Goal: Task Accomplishment & Management: Use online tool/utility

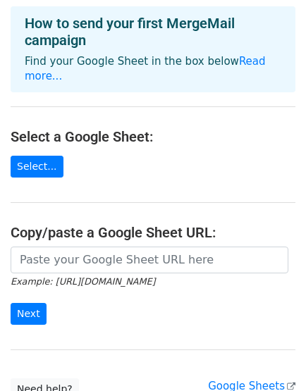
scroll to position [170, 0]
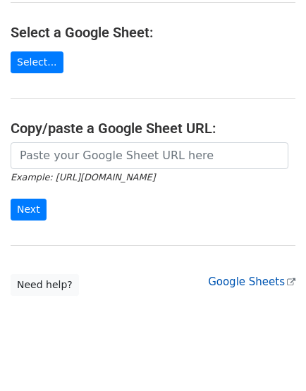
click at [263, 275] on link "Google Sheets" at bounding box center [251, 281] width 87 height 13
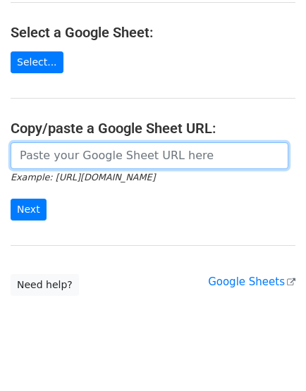
click at [154, 142] on input "url" at bounding box center [150, 155] width 278 height 27
click at [80, 144] on input "url" at bounding box center [150, 155] width 278 height 27
paste input "https://docs.google.com/spreadsheets/d/1qkSJXhiQmG4eIEJ3fd0SKdG3bblKozyfDS3PXGl…"
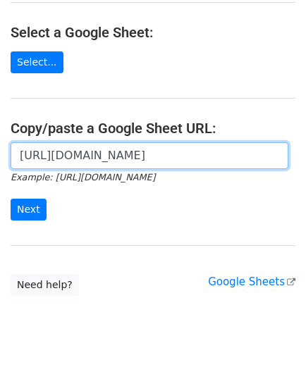
scroll to position [0, 398]
type input "https://docs.google.com/spreadsheets/d/1qkSJXhiQmG4eIEJ3fd0SKdG3bblKozyfDS3PXGl…"
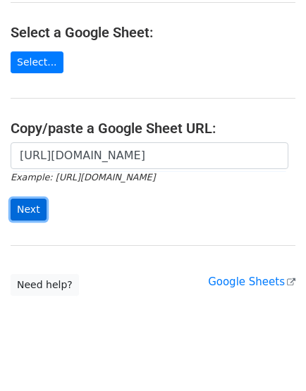
scroll to position [0, 0]
click at [35, 199] on input "Next" at bounding box center [29, 210] width 36 height 22
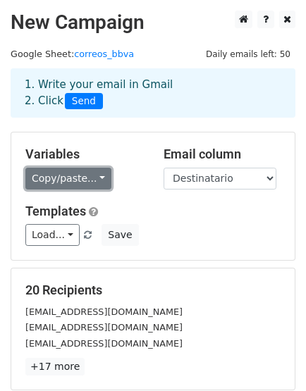
click at [97, 180] on link "Copy/paste..." at bounding box center [68, 179] width 86 height 22
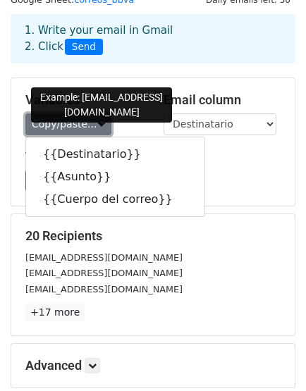
scroll to position [78, 0]
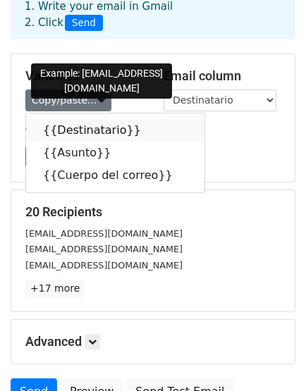
click at [81, 131] on link "{{Destinatario}}" at bounding box center [115, 130] width 178 height 23
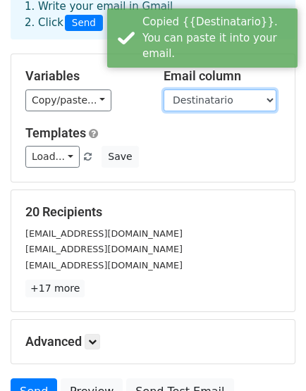
click at [233, 98] on select "Destinatario Asunto Cuerpo del correo" at bounding box center [219, 100] width 113 height 22
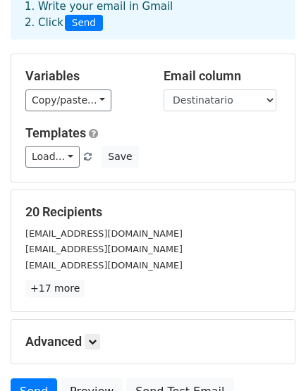
click at [129, 128] on h5 "Templates" at bounding box center [152, 132] width 255 height 15
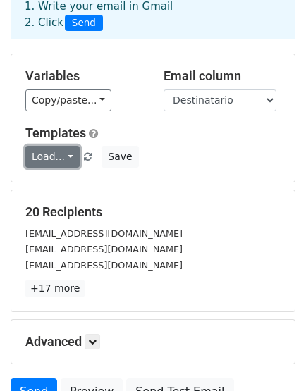
click at [60, 151] on link "Load..." at bounding box center [52, 157] width 54 height 22
click at [69, 150] on link "Load..." at bounding box center [52, 157] width 54 height 22
click at [70, 150] on link "Load..." at bounding box center [52, 157] width 54 height 22
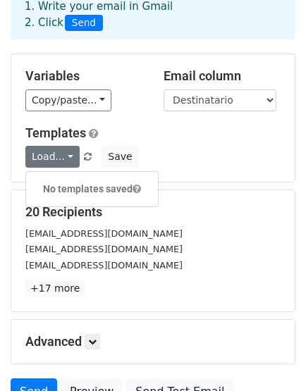
click at [225, 136] on h5 "Templates" at bounding box center [152, 132] width 255 height 15
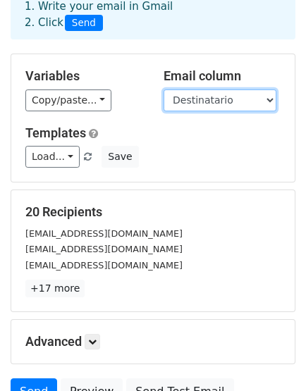
click at [232, 92] on select "Destinatario Asunto Cuerpo del correo" at bounding box center [219, 100] width 113 height 22
click at [124, 125] on h5 "Templates" at bounding box center [152, 132] width 255 height 15
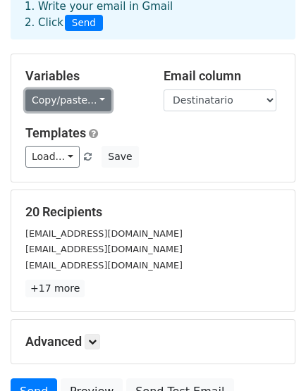
click at [85, 101] on link "Copy/paste..." at bounding box center [68, 100] width 86 height 22
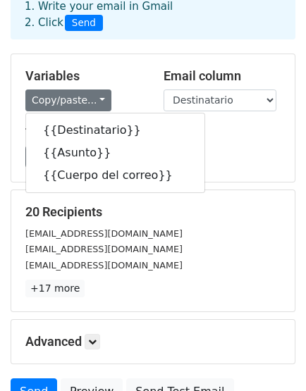
click at [261, 149] on div "Load... No templates saved Save" at bounding box center [153, 157] width 276 height 22
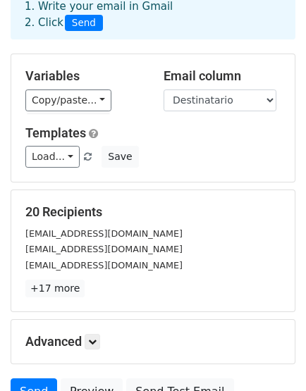
scroll to position [0, 0]
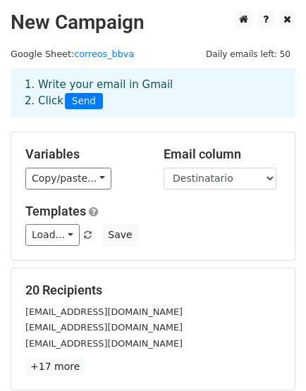
click at [83, 101] on span "Send" at bounding box center [84, 101] width 38 height 17
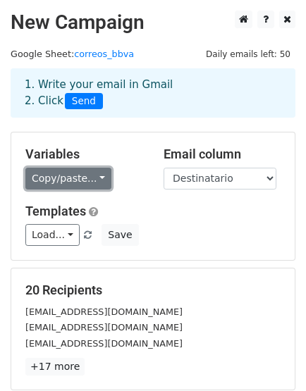
click at [94, 173] on link "Copy/paste..." at bounding box center [68, 179] width 86 height 22
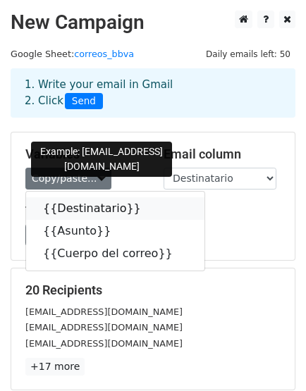
click at [97, 210] on link "{{Destinatario}}" at bounding box center [115, 208] width 178 height 23
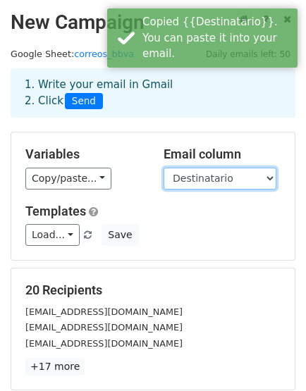
click at [268, 180] on select "Destinatario Asunto Cuerpo del correo" at bounding box center [219, 179] width 113 height 22
click at [163, 168] on select "Destinatario Asunto Cuerpo del correo" at bounding box center [219, 179] width 113 height 22
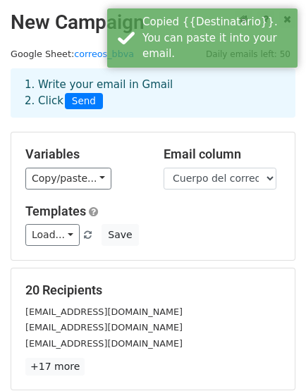
click at [194, 235] on div "Load... No templates saved Save" at bounding box center [153, 235] width 276 height 22
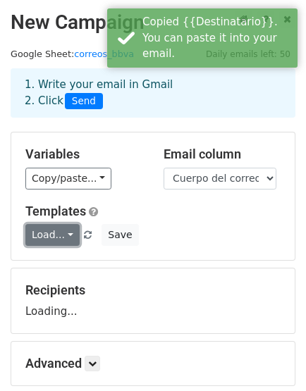
click at [50, 237] on link "Load..." at bounding box center [52, 235] width 54 height 22
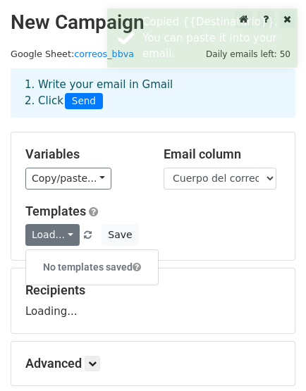
drag, startPoint x: 186, startPoint y: 223, endPoint x: 191, endPoint y: 215, distance: 9.8
click at [187, 222] on div "Templates Load... No templates saved Save" at bounding box center [153, 225] width 276 height 43
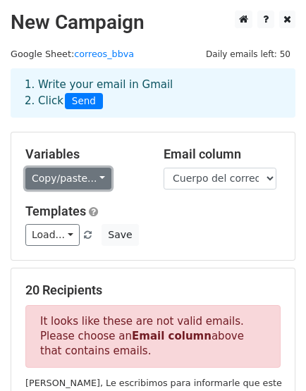
click at [89, 179] on link "Copy/paste..." at bounding box center [68, 179] width 86 height 22
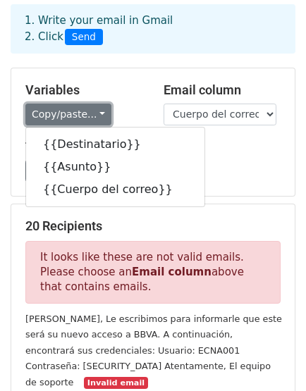
scroll to position [78, 0]
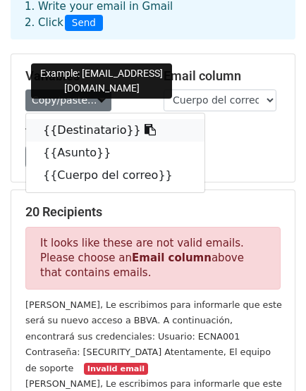
click at [82, 128] on link "{{Destinatario}}" at bounding box center [115, 130] width 178 height 23
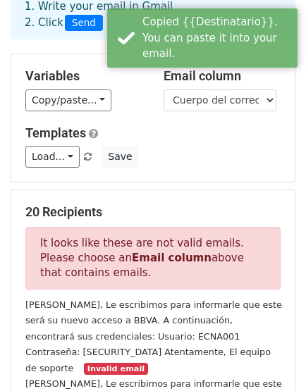
click at [198, 140] on div "Templates Load... No templates saved Save" at bounding box center [153, 146] width 276 height 43
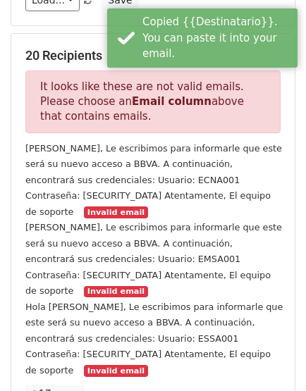
scroll to position [313, 0]
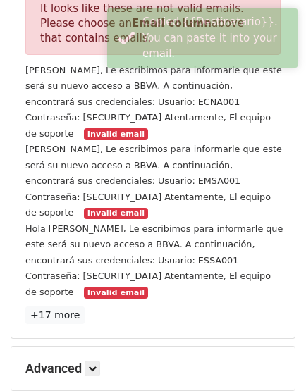
click at [147, 128] on small "Invalid email" at bounding box center [115, 134] width 63 height 12
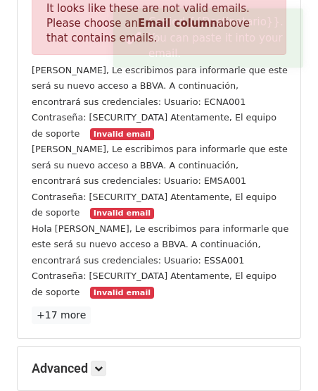
scroll to position [439, 0]
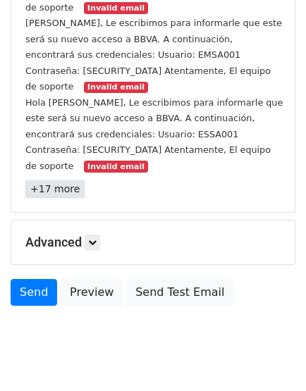
click at [57, 180] on link "+17 more" at bounding box center [54, 189] width 59 height 18
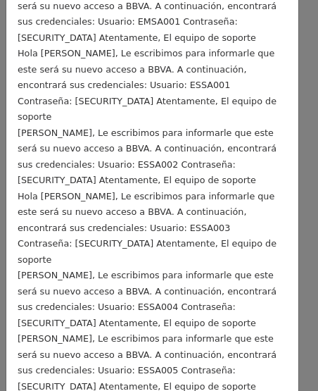
scroll to position [0, 0]
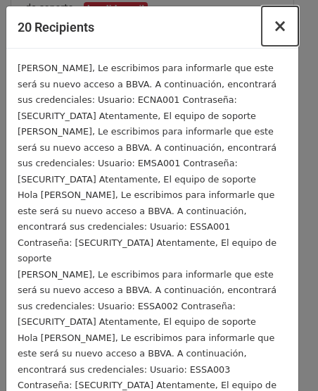
click at [273, 25] on span "×" at bounding box center [280, 26] width 14 height 20
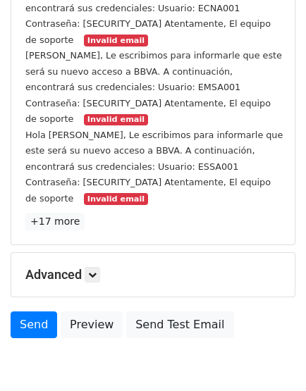
scroll to position [439, 0]
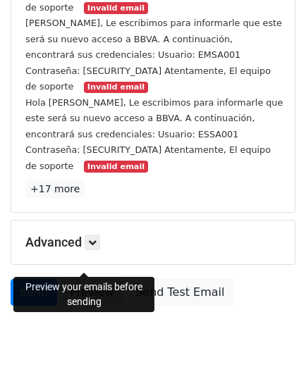
click at [82, 279] on link "Preview" at bounding box center [92, 292] width 62 height 27
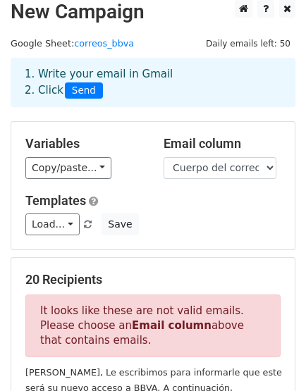
scroll to position [0, 0]
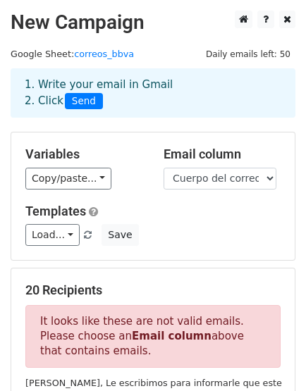
click at [102, 182] on div "Copy/paste... {{Destinatario}} {{Asunto}} {{Cuerpo del correo}}" at bounding box center [83, 179] width 117 height 22
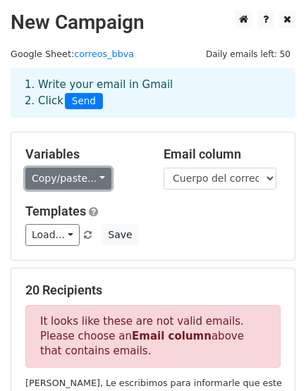
click at [92, 181] on link "Copy/paste..." at bounding box center [68, 179] width 86 height 22
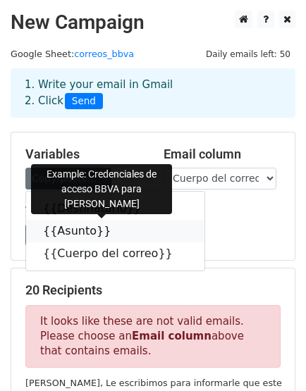
click at [74, 230] on link "{{Asunto}}" at bounding box center [115, 231] width 178 height 23
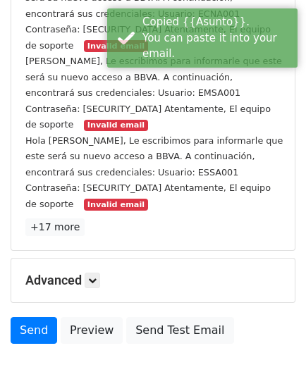
scroll to position [439, 0]
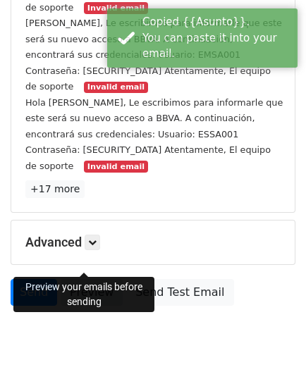
click at [95, 279] on link "Preview" at bounding box center [92, 292] width 62 height 27
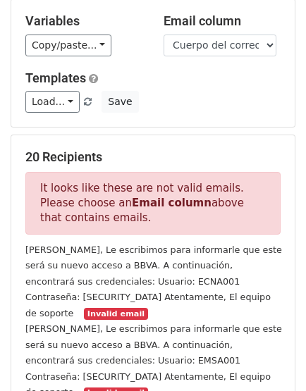
scroll to position [0, 0]
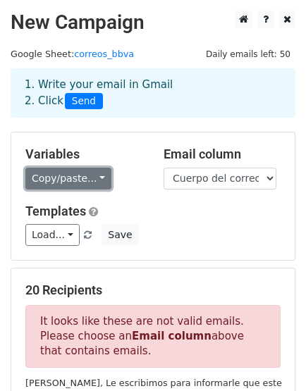
click at [92, 180] on link "Copy/paste..." at bounding box center [68, 179] width 86 height 22
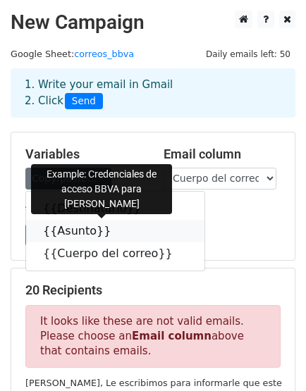
click at [70, 230] on link "{{Asunto}}" at bounding box center [115, 231] width 178 height 23
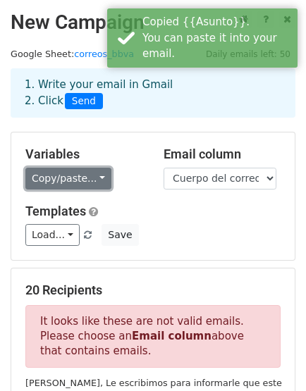
click at [89, 187] on link "Copy/paste..." at bounding box center [68, 179] width 86 height 22
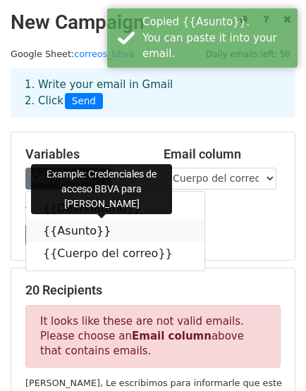
click at [81, 240] on link "{{Asunto}}" at bounding box center [115, 231] width 178 height 23
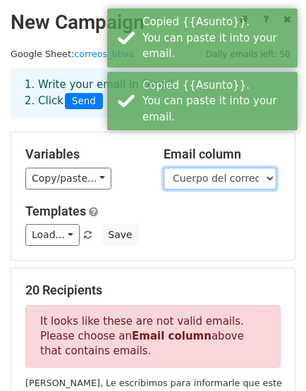
click at [245, 178] on select "Destinatario Asunto Cuerpo del correo" at bounding box center [219, 179] width 113 height 22
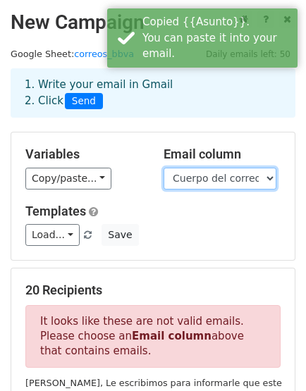
click at [228, 175] on select "Destinatario Asunto Cuerpo del correo" at bounding box center [219, 179] width 113 height 22
click at [163, 168] on select "Destinatario Asunto Cuerpo del correo" at bounding box center [219, 179] width 113 height 22
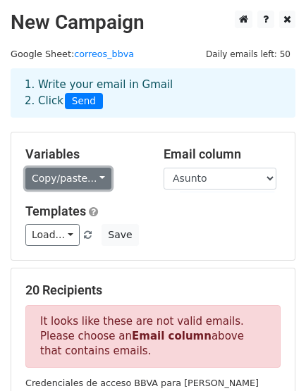
click at [99, 178] on link "Copy/paste..." at bounding box center [68, 179] width 86 height 22
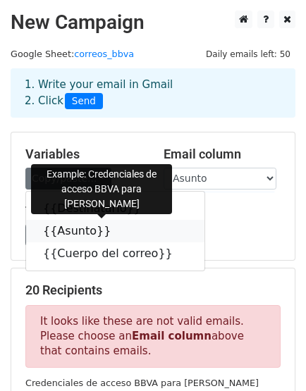
click at [80, 232] on link "{{Asunto}}" at bounding box center [115, 231] width 178 height 23
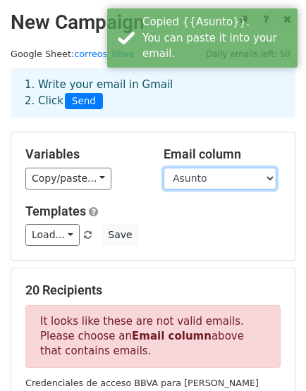
click at [218, 180] on select "Destinatario Asunto Cuerpo del correo" at bounding box center [219, 179] width 113 height 22
click at [163, 168] on select "Destinatario Asunto Cuerpo del correo" at bounding box center [219, 179] width 113 height 22
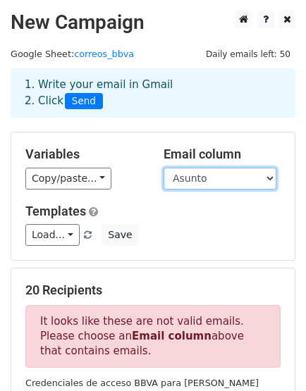
click at [222, 176] on select "Destinatario Asunto Cuerpo del correo" at bounding box center [219, 179] width 113 height 22
select select "Cuerpo del correo"
click at [163, 168] on select "Destinatario Asunto Cuerpo del correo" at bounding box center [219, 179] width 113 height 22
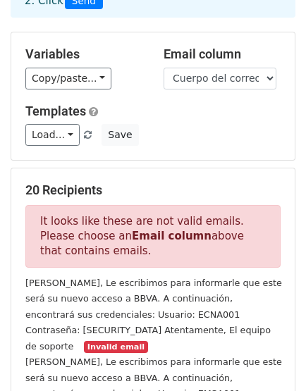
scroll to position [48, 0]
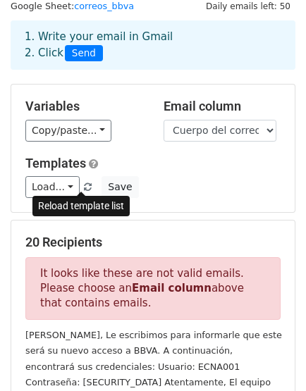
click at [84, 184] on span at bounding box center [88, 187] width 8 height 9
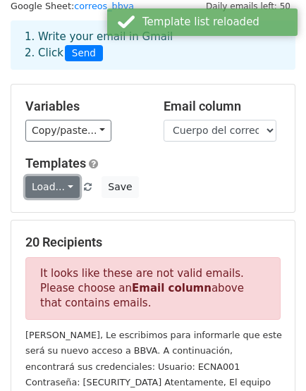
click at [62, 184] on link "Load..." at bounding box center [52, 187] width 54 height 22
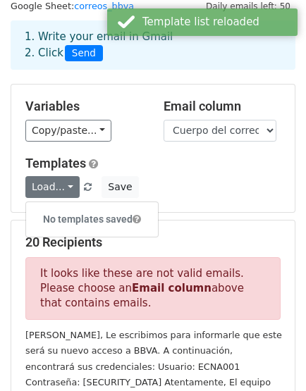
click at [203, 166] on h5 "Templates" at bounding box center [152, 163] width 255 height 15
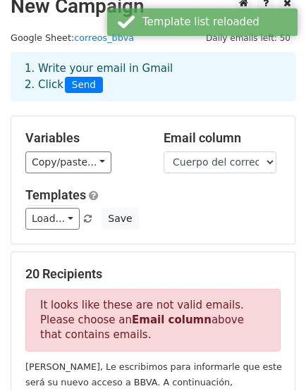
scroll to position [0, 0]
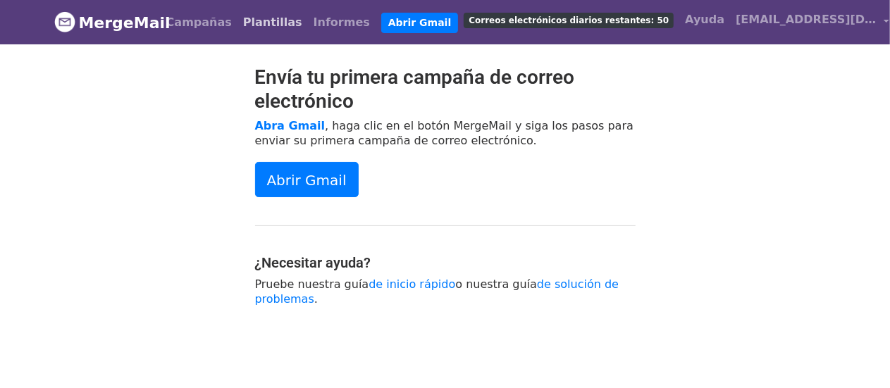
click at [262, 24] on font "Plantillas" at bounding box center [272, 21] width 59 height 13
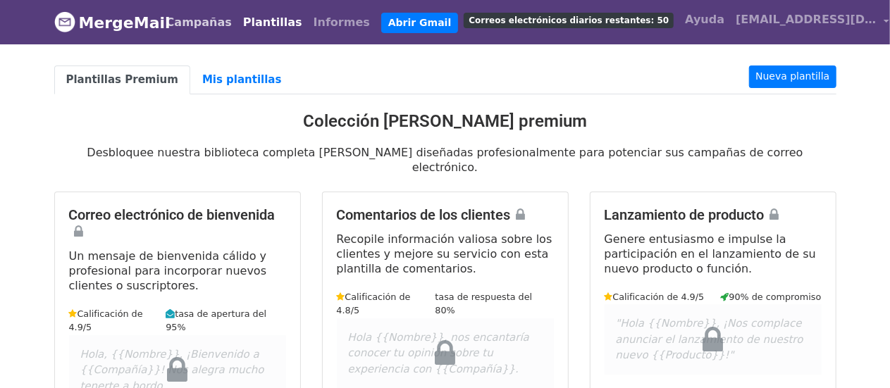
click at [204, 22] on font "Campañas" at bounding box center [199, 21] width 66 height 13
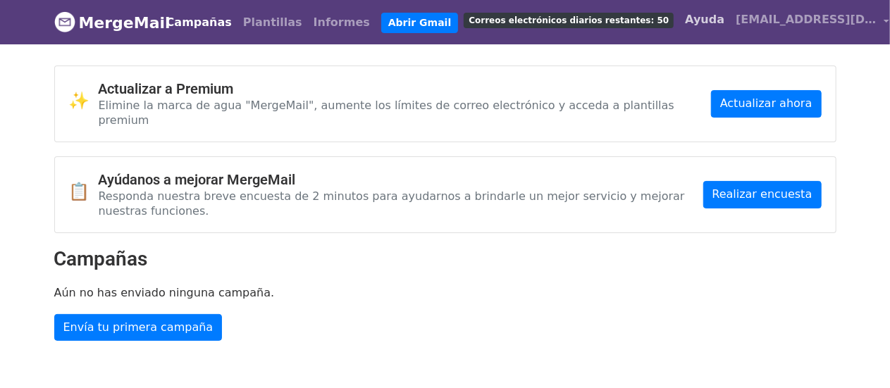
click at [685, 13] on font "Ayuda" at bounding box center [704, 19] width 39 height 13
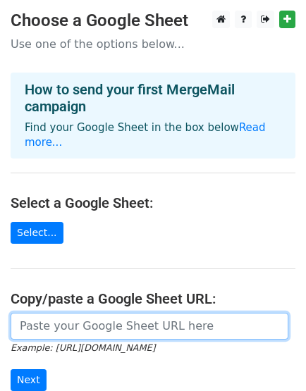
drag, startPoint x: 101, startPoint y: 304, endPoint x: 103, endPoint y: 293, distance: 11.4
click at [101, 313] on input "url" at bounding box center [150, 326] width 278 height 27
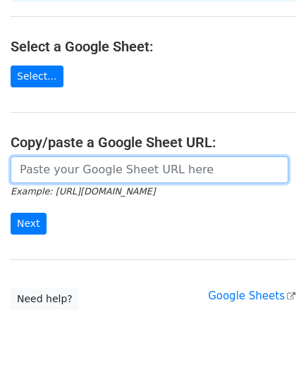
paste input "https://docs.google.com/spreadsheets/d/1qkSJXhiQmG4eIEJ3fd0SKdG3bblKozyfDS3PXGl…"
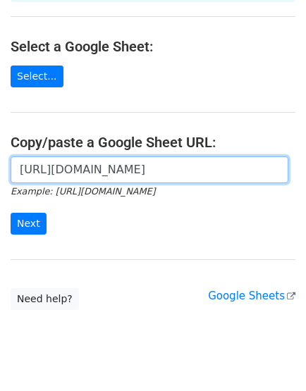
scroll to position [0, 398]
type input "https://docs.google.com/spreadsheets/d/1qkSJXhiQmG4eIEJ3fd0SKdG3bblKozyfDS3PXGl…"
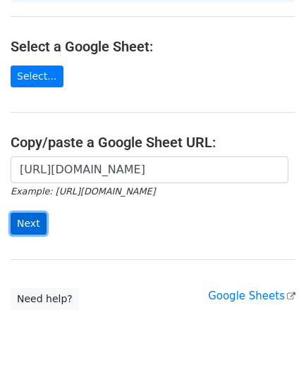
scroll to position [0, 0]
click at [14, 213] on input "Next" at bounding box center [29, 224] width 36 height 22
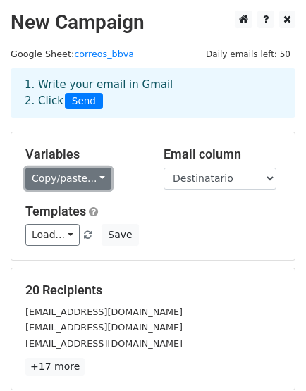
click at [91, 179] on link "Copy/paste..." at bounding box center [68, 179] width 86 height 22
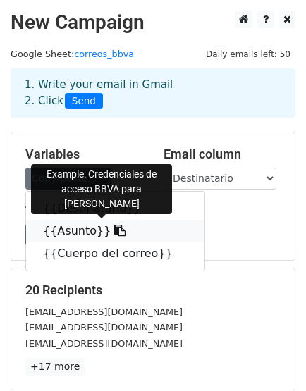
click at [78, 226] on link "{{Asunto}}" at bounding box center [115, 231] width 178 height 23
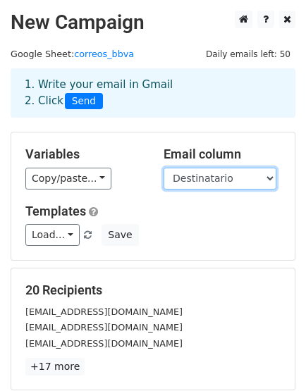
click at [205, 178] on select "Destinatario Asunto Cuerpo del correo" at bounding box center [219, 179] width 113 height 22
click at [163, 168] on select "Destinatario Asunto Cuerpo del correo" at bounding box center [219, 179] width 113 height 22
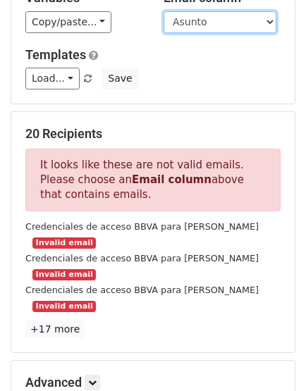
scroll to position [78, 0]
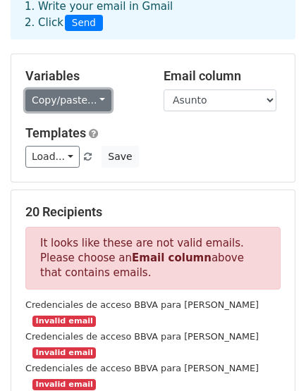
click at [90, 109] on link "Copy/paste..." at bounding box center [68, 100] width 86 height 22
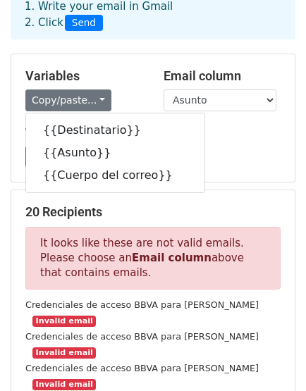
click at [259, 156] on div "Load... No templates saved Save" at bounding box center [153, 157] width 276 height 22
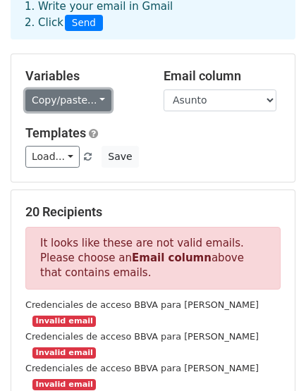
click at [54, 98] on link "Copy/paste..." at bounding box center [68, 100] width 86 height 22
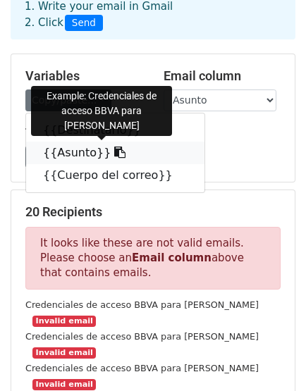
click at [63, 151] on link "{{Asunto}}" at bounding box center [115, 153] width 178 height 23
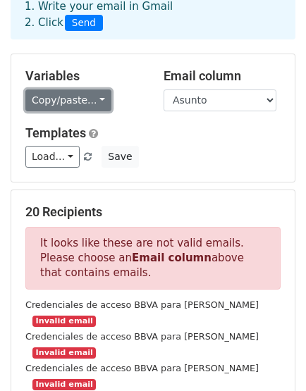
click at [85, 101] on link "Copy/paste..." at bounding box center [68, 100] width 86 height 22
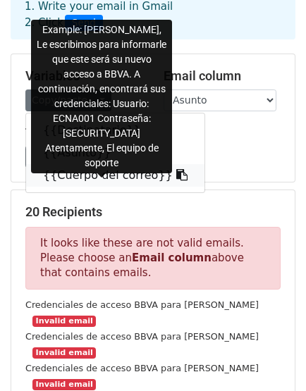
click at [87, 174] on link "{{Cuerpo del correo}}" at bounding box center [115, 175] width 178 height 23
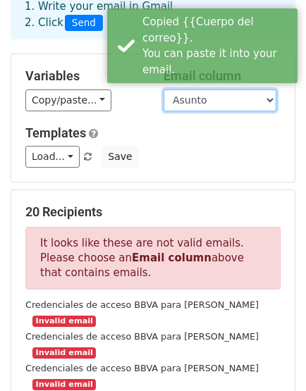
click at [261, 95] on select "Destinatario Asunto Cuerpo del correo" at bounding box center [219, 100] width 113 height 22
select select "Cuerpo del correo"
click at [163, 89] on select "Destinatario Asunto Cuerpo del correo" at bounding box center [219, 100] width 113 height 22
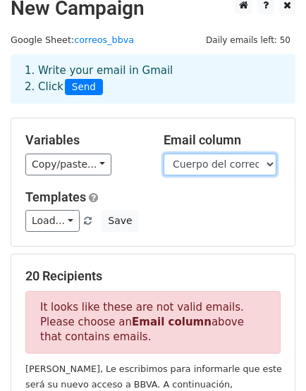
scroll to position [0, 0]
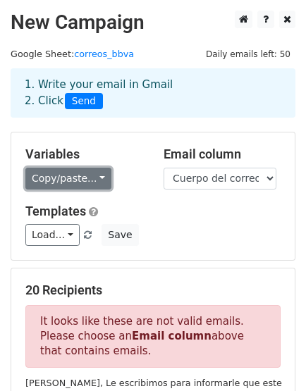
click at [94, 182] on link "Copy/paste..." at bounding box center [68, 179] width 86 height 22
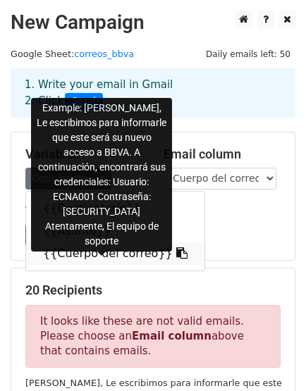
click at [86, 251] on link "{{Cuerpo del correo}}" at bounding box center [115, 253] width 178 height 23
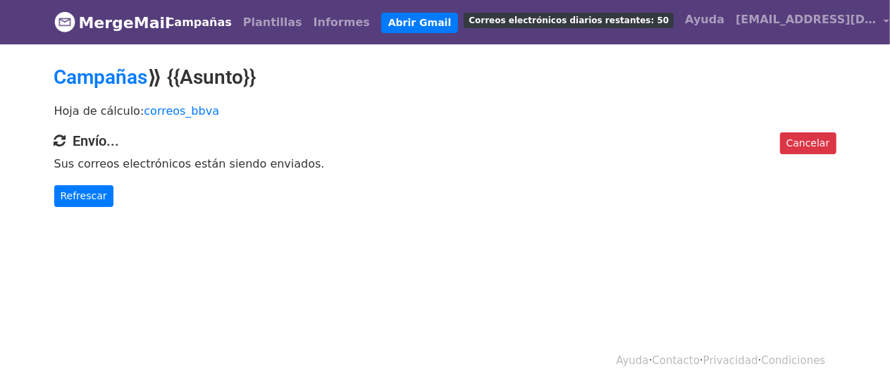
click at [383, 113] on p "Hoja de cálculo: correos_bbva" at bounding box center [445, 111] width 782 height 15
click at [68, 197] on font "Refrescar" at bounding box center [84, 195] width 46 height 11
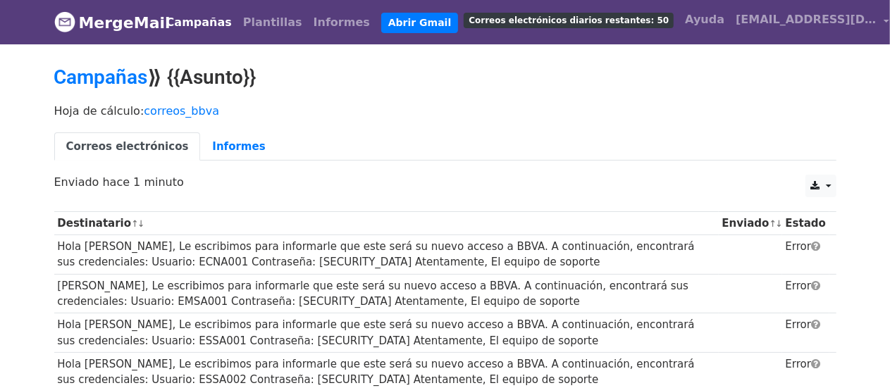
click at [437, 166] on div "Hoja de cálculo: correos_bbva Correos electrónicos Informes" at bounding box center [445, 136] width 803 height 79
click at [593, 159] on div "Correos electrónicos Informes" at bounding box center [445, 150] width 803 height 36
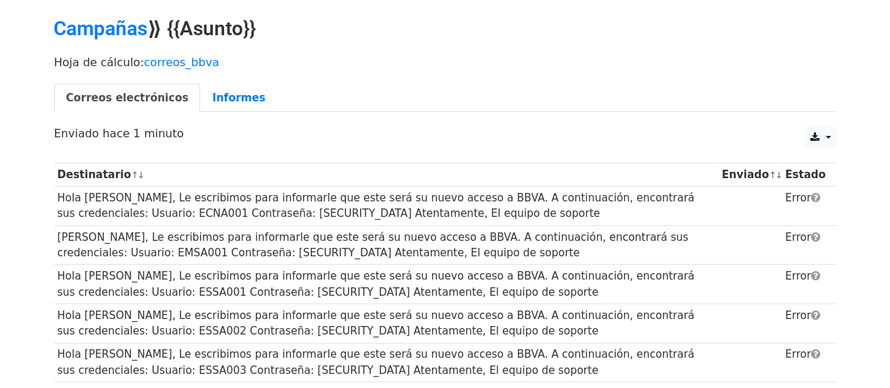
scroll to position [70, 0]
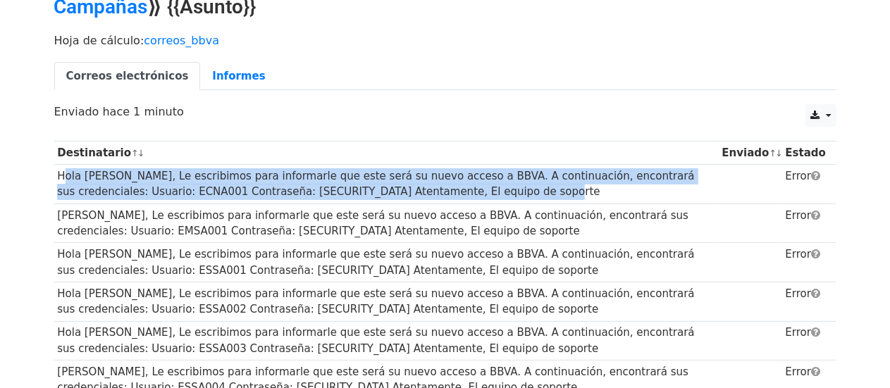
drag, startPoint x: 419, startPoint y: 184, endPoint x: 58, endPoint y: 179, distance: 360.7
click at [58, 180] on td "Hola [PERSON_NAME], Le escribimos para informarle que este será su nuevo acceso…" at bounding box center [386, 184] width 664 height 39
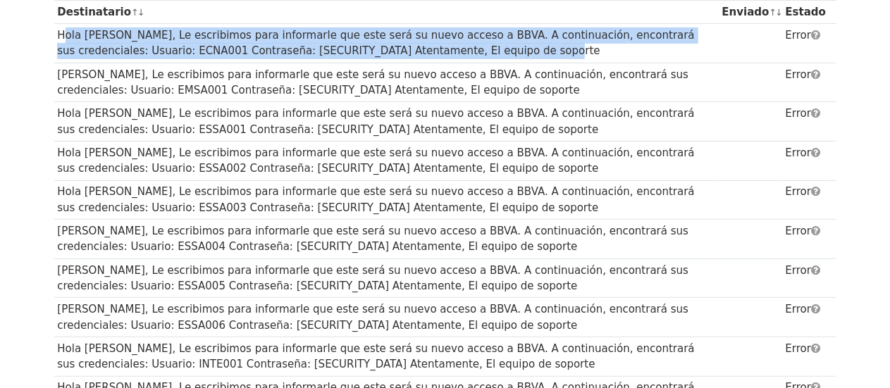
click at [467, 173] on td "Hola ELIU ESTEBAN CAMASCA, Le escribimos para informarle que este será su nuevo…" at bounding box center [386, 160] width 664 height 39
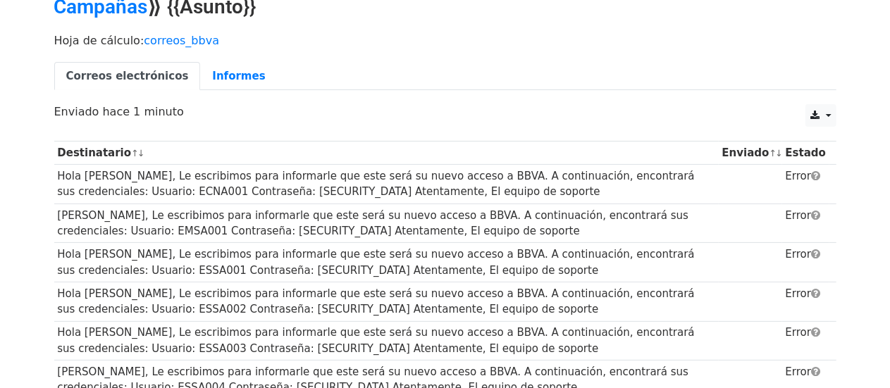
click at [451, 192] on td "Hola ASTRID CURIÑAUPA, Le escribimos para informarle que este será su nuevo acc…" at bounding box center [386, 184] width 664 height 39
click at [450, 191] on td "Hola ASTRID CURIÑAUPA, Le escribimos para informarle que este será su nuevo acc…" at bounding box center [386, 184] width 664 height 39
click at [448, 191] on td "Hola ASTRID CURIÑAUPA, Le escribimos para informarle que este será su nuevo acc…" at bounding box center [386, 184] width 664 height 39
click at [448, 190] on td "Hola ASTRID CURIÑAUPA, Le escribimos para informarle que este será su nuevo acc…" at bounding box center [386, 184] width 664 height 39
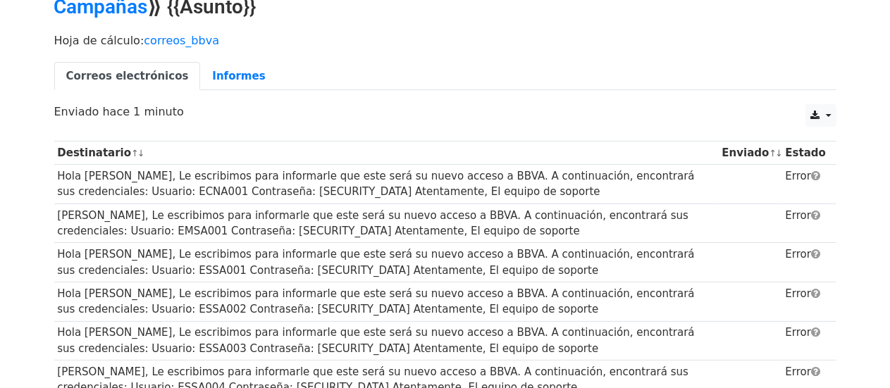
click at [428, 190] on td "Hola ASTRID CURIÑAUPA, Le escribimos para informarle que este será su nuevo acc…" at bounding box center [386, 184] width 664 height 39
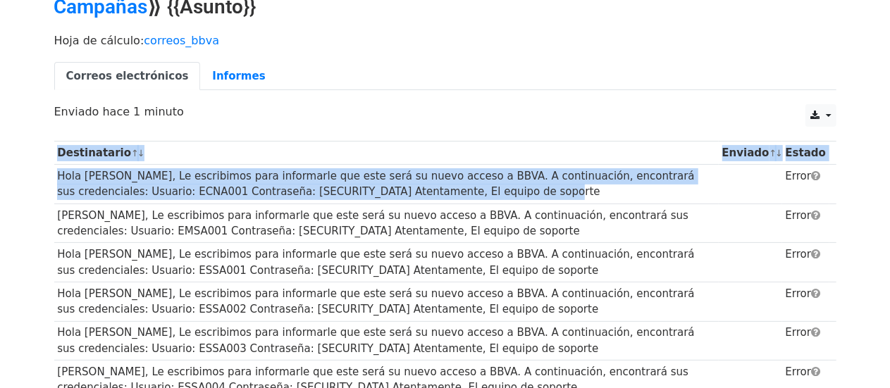
drag, startPoint x: 411, startPoint y: 189, endPoint x: 51, endPoint y: 173, distance: 361.0
click at [89, 173] on font "Hola ASTRID CURIÑAUPA, Le escribimos para informarle que este será su nuevo acc…" at bounding box center [375, 184] width 637 height 29
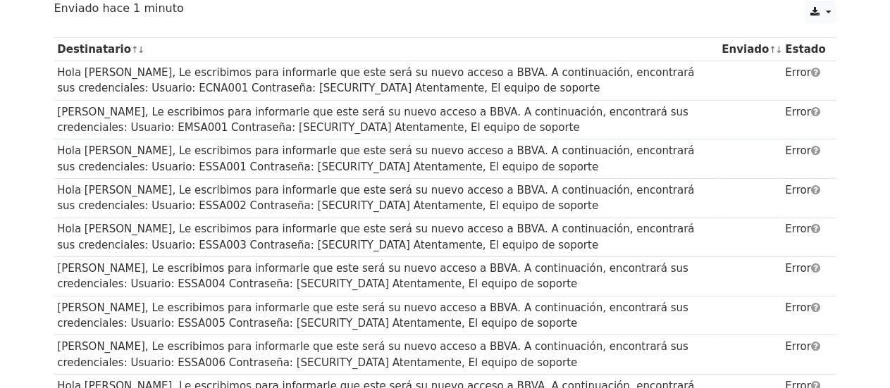
scroll to position [114, 0]
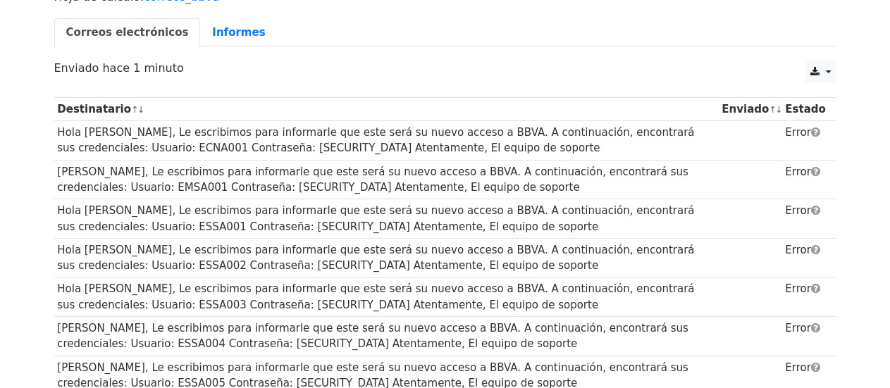
click at [95, 132] on font "Hola ASTRID CURIÑAUPA, Le escribimos para informarle que este será su nuevo acc…" at bounding box center [375, 140] width 637 height 29
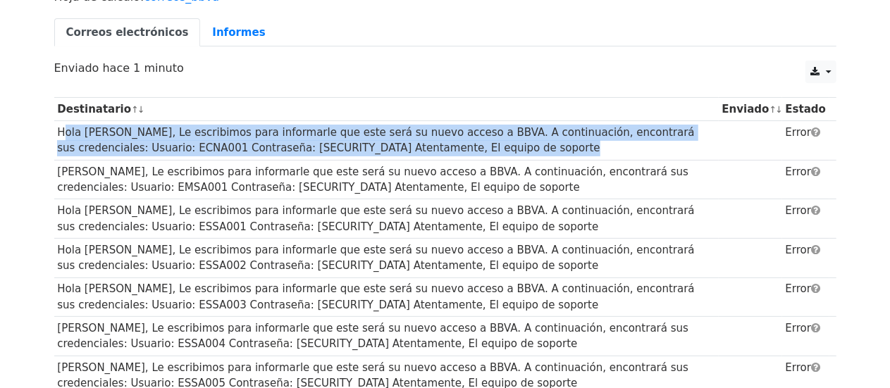
click at [95, 132] on font "Hola ASTRID CURIÑAUPA, Le escribimos para informarle que este será su nuevo acc…" at bounding box center [375, 140] width 637 height 29
copy tr "Hola ASTRID CURIÑAUPA, Le escribimos para informarle que este será su nuevo acc…"
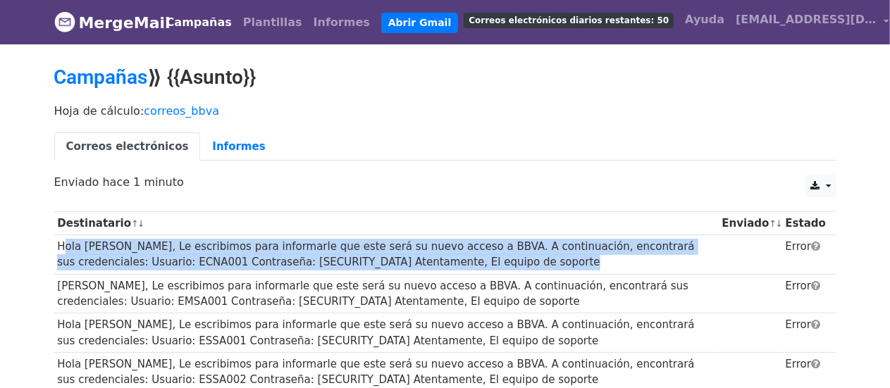
scroll to position [70, 0]
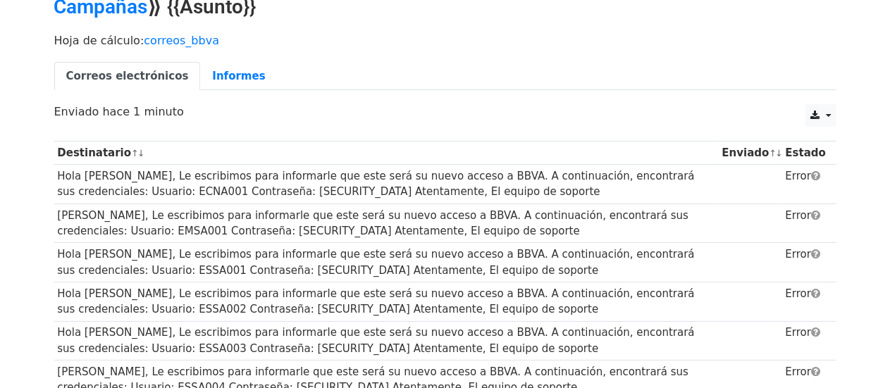
click at [222, 18] on div "Campañas ⟫ {{Asunto}}" at bounding box center [445, 10] width 803 height 31
click at [231, 190] on font "Hola ASTRID CURIÑAUPA, Le escribimos para informarle que este será su nuevo acc…" at bounding box center [375, 184] width 637 height 29
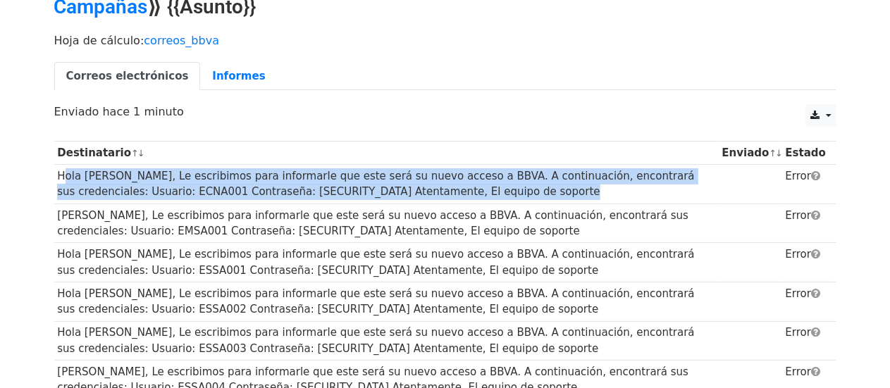
click at [231, 190] on font "Hola ASTRID CURIÑAUPA, Le escribimos para informarle que este será su nuevo acc…" at bounding box center [375, 184] width 637 height 29
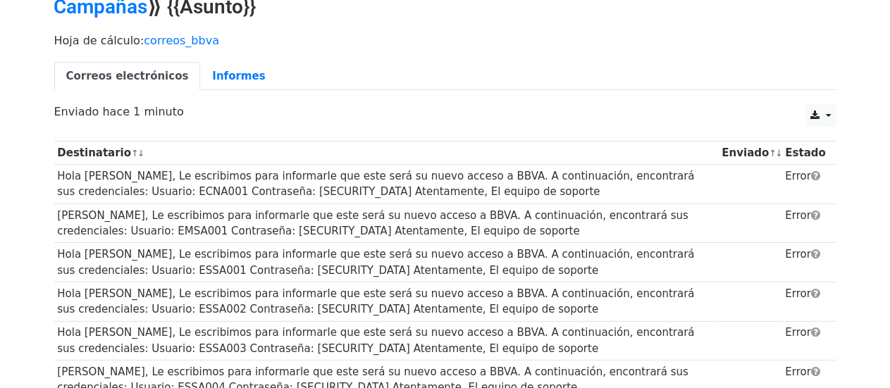
click at [62, 216] on font "Hola GUSTAVO JARLY FLORES, Le escribimos para informarle que este será su nuevo…" at bounding box center [372, 223] width 631 height 29
drag, startPoint x: 62, startPoint y: 216, endPoint x: 421, endPoint y: 229, distance: 359.5
click at [421, 229] on td "Hola GUSTAVO JARLY FLORES, Le escribimos para informarle que este será su nuevo…" at bounding box center [386, 223] width 664 height 39
copy font "Hola GUSTAVO JARLY FLORES, Le escribimos para informarle que este será su nuevo…"
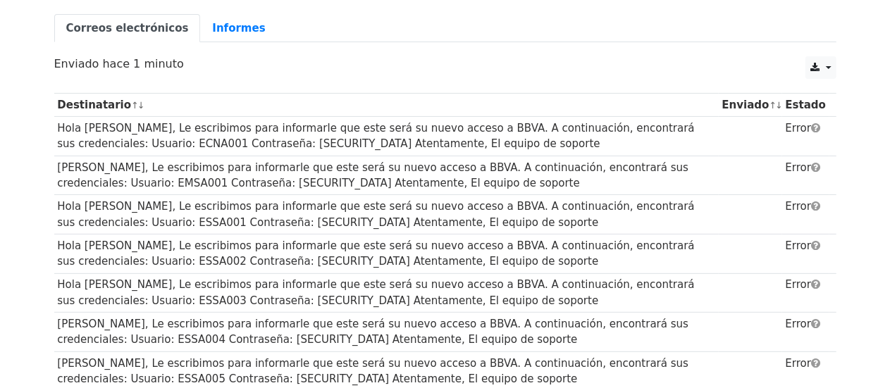
scroll to position [141, 0]
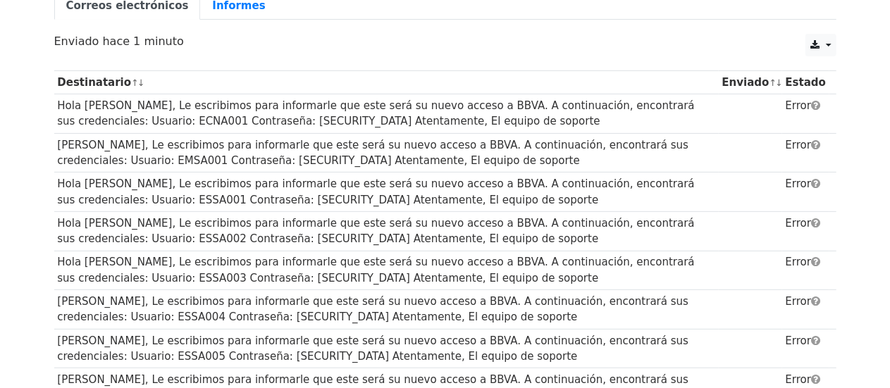
drag, startPoint x: 490, startPoint y: 199, endPoint x: 54, endPoint y: 184, distance: 437.0
click at [54, 184] on td "Hola JAQUELINE GIOVANA LAVADO, Le escribimos para informarle que este será su n…" at bounding box center [386, 192] width 664 height 39
copy font "Hola JAQUELINE GIOVANA LAVADO, Le escribimos para informarle que este será su n…"
click at [72, 225] on font "Hola ELIU ESTEBAN CAMASCA, Le escribimos para informarle que este será su nuevo…" at bounding box center [375, 231] width 637 height 29
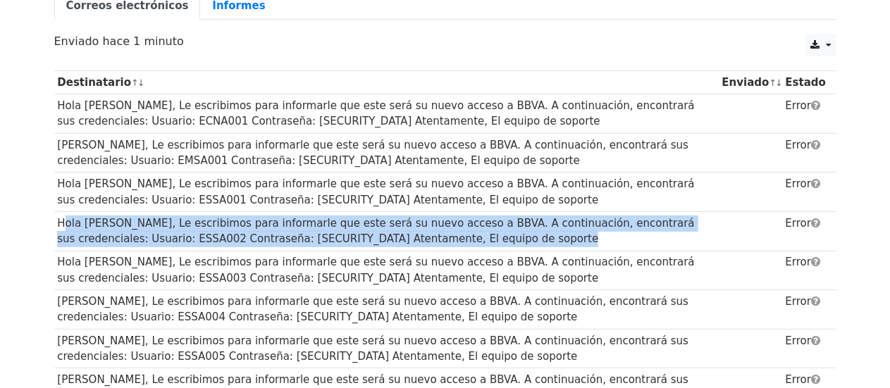
click at [72, 225] on font "Hola ELIU ESTEBAN CAMASCA, Le escribimos para informarle que este será su nuevo…" at bounding box center [375, 231] width 637 height 29
copy tr "Hola ELIU ESTEBAN CAMASCA, Le escribimos para informarle que este será su nuevo…"
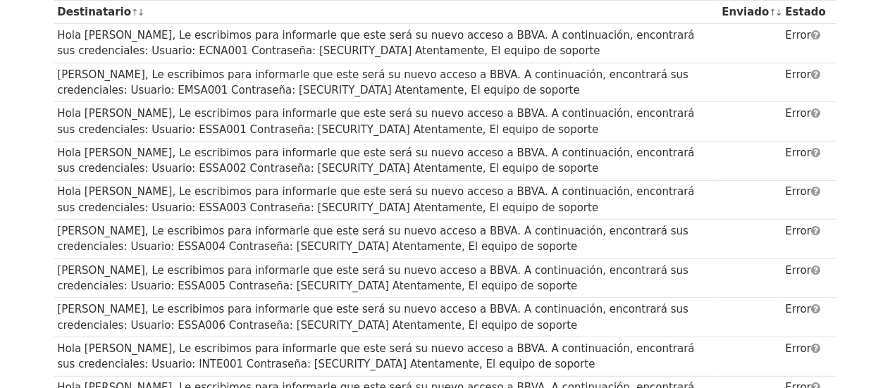
click at [128, 187] on font "Hola GLADIS PEREYRA, Le escribimos para informarle que este será su nuevo acces…" at bounding box center [375, 199] width 637 height 29
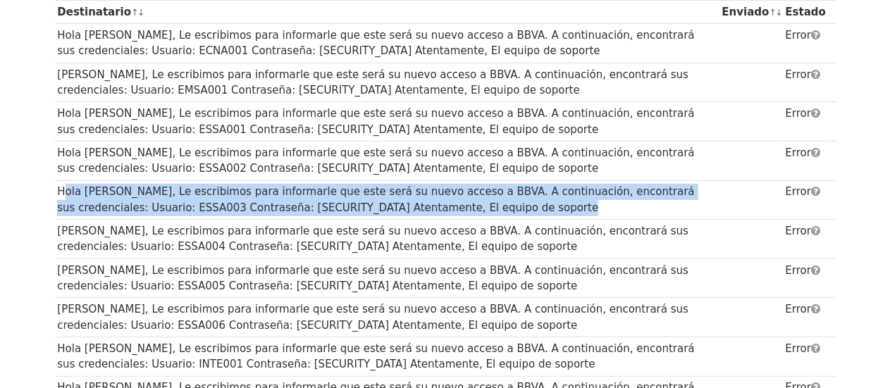
click at [128, 187] on font "Hola GLADIS PEREYRA, Le escribimos para informarle que este será su nuevo acces…" at bounding box center [375, 199] width 637 height 29
copy tr "Hola GLADIS PEREYRA, Le escribimos para informarle que este será su nuevo acces…"
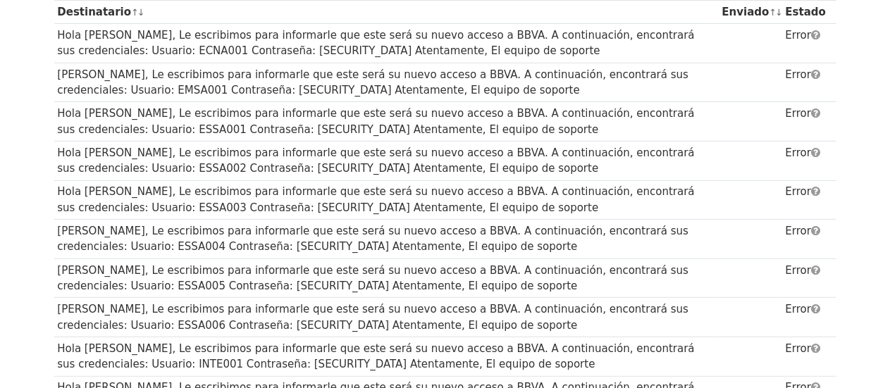
click at [73, 233] on font "Hola EVELYN QUIROZ, Le escribimos para informarle que este será su nuevo acceso…" at bounding box center [372, 239] width 631 height 29
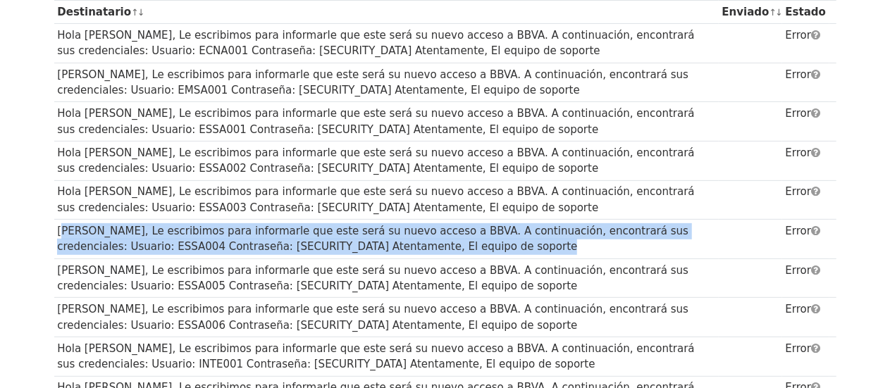
click at [75, 233] on font "Hola EVELYN QUIROZ, Le escribimos para informarle que este será su nuevo acceso…" at bounding box center [372, 239] width 631 height 29
copy tr "Hola EVELYN QUIROZ, Le escribimos para informarle que este será su nuevo acceso…"
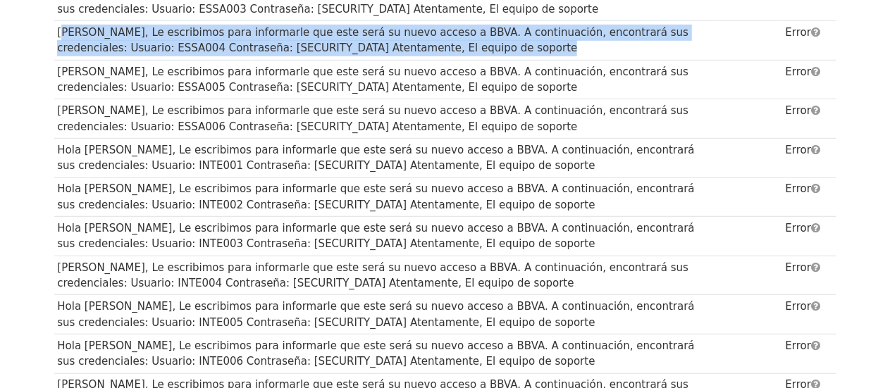
scroll to position [423, 0]
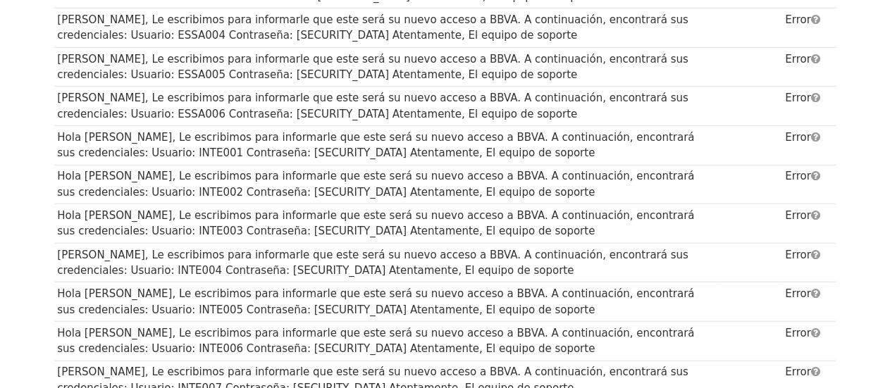
click at [72, 57] on font "Hola PILAR CAMARGO, Le escribimos para informarle que este será su nuevo acceso…" at bounding box center [372, 67] width 631 height 29
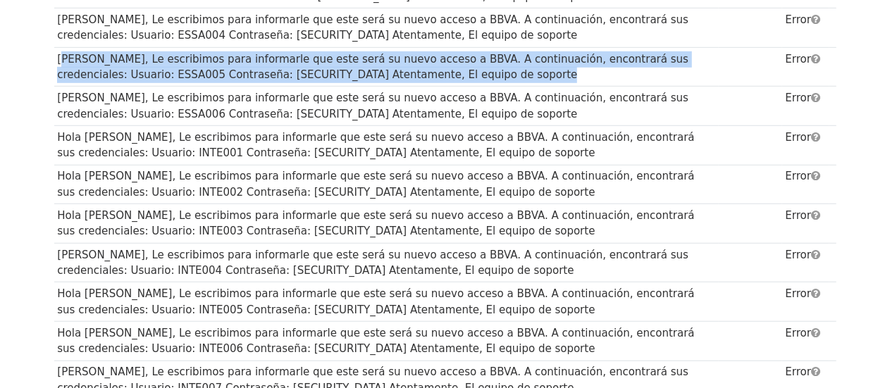
click at [72, 57] on font "Hola PILAR CAMARGO, Le escribimos para informarle que este será su nuevo acceso…" at bounding box center [372, 67] width 631 height 29
copy tr "Hola PILAR CAMARGO, Le escribimos para informarle que este será su nuevo acceso…"
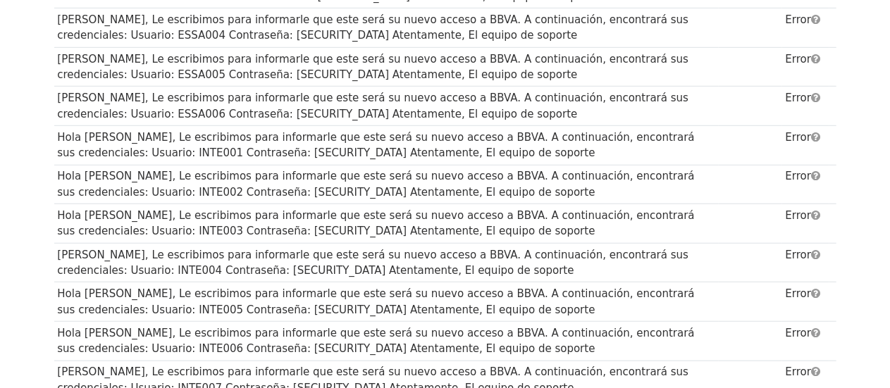
click at [157, 95] on font "Hola ESTEFANY NOEMI CASTILLO, Le escribimos para informarle que este será su nu…" at bounding box center [372, 106] width 631 height 29
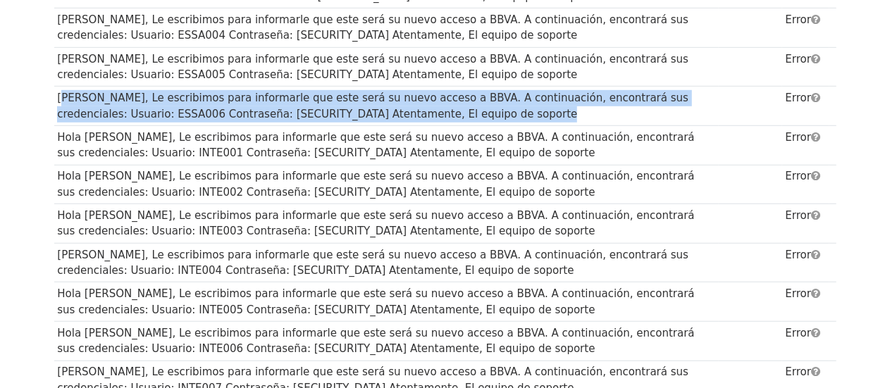
click at [157, 95] on font "Hola ESTEFANY NOEMI CASTILLO, Le escribimos para informarle que este será su nu…" at bounding box center [372, 106] width 631 height 29
copy tr "Hola ESTEFANY NOEMI CASTILLO, Le escribimos para informarle que este será su nu…"
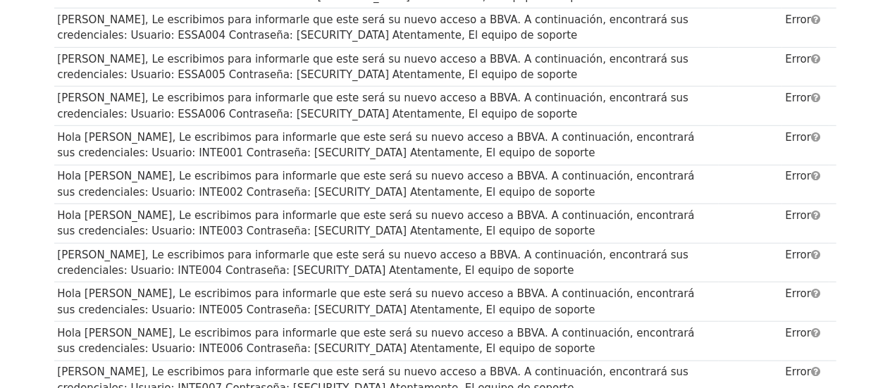
click at [84, 137] on font "Hola CECILIA POLO, Le escribimos para informarle que este será su nuevo acceso …" at bounding box center [375, 145] width 637 height 29
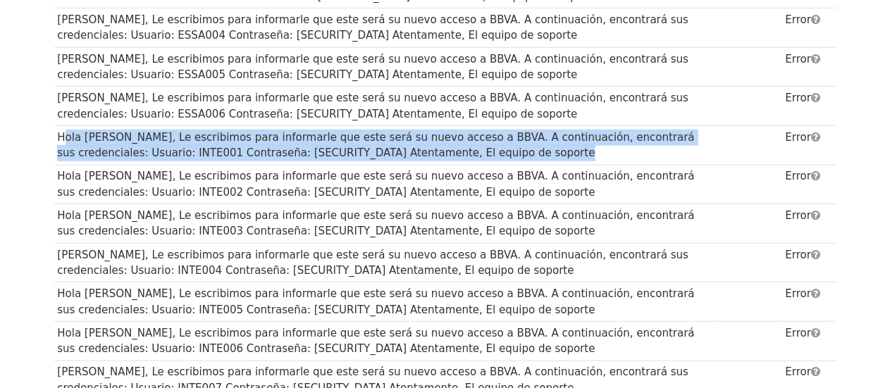
click at [86, 137] on font "Hola CECILIA POLO, Le escribimos para informarle que este será su nuevo acceso …" at bounding box center [375, 145] width 637 height 29
copy tr "Hola CECILIA POLO, Le escribimos para informarle que este será su nuevo acceso …"
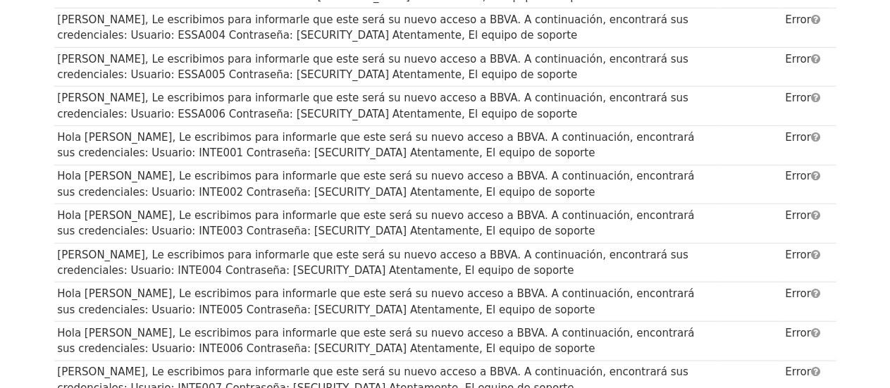
click at [93, 173] on font "Hola MILENE RUCANO, Le escribimos para informarle que este será su nuevo acceso…" at bounding box center [375, 184] width 637 height 29
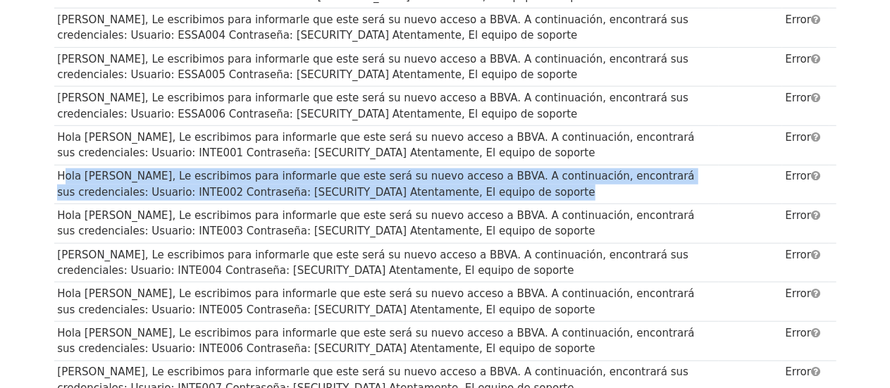
click at [93, 173] on font "Hola MILENE RUCANO, Le escribimos para informarle que este será su nuevo acceso…" at bounding box center [375, 184] width 637 height 29
copy tr "Hola MILENE RUCANO, Le escribimos para informarle que este será su nuevo acceso…"
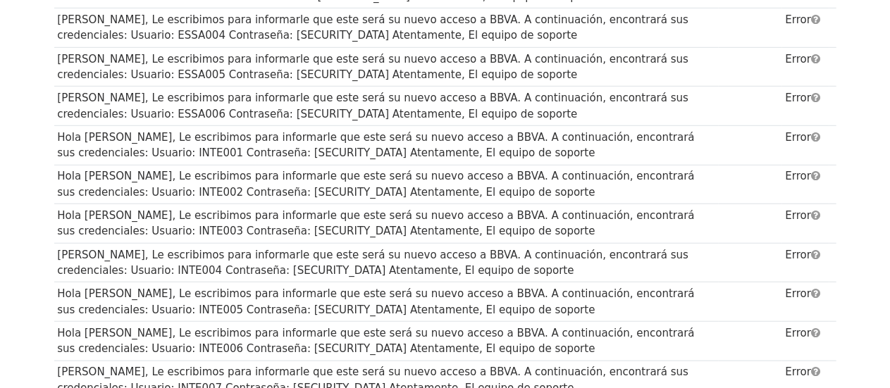
click at [152, 216] on font "Hola DANIEL JOSEPH JIMENEZ, Le escribimos para informarle que este será su nuev…" at bounding box center [375, 223] width 637 height 29
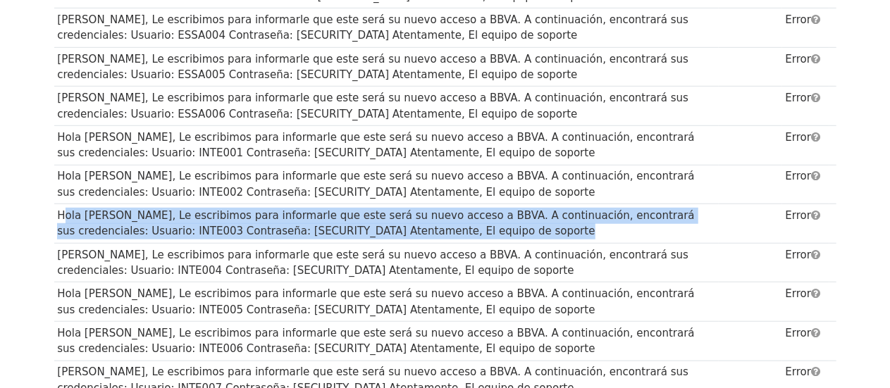
click at [152, 216] on font "Hola DANIEL JOSEPH JIMENEZ, Le escribimos para informarle que este será su nuev…" at bounding box center [375, 223] width 637 height 29
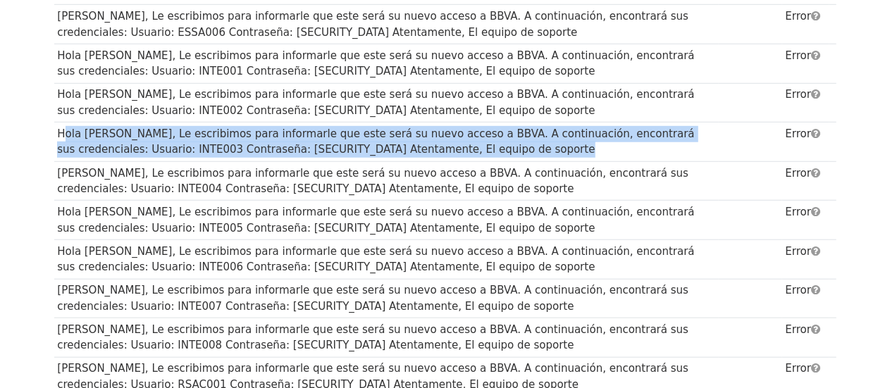
scroll to position [564, 0]
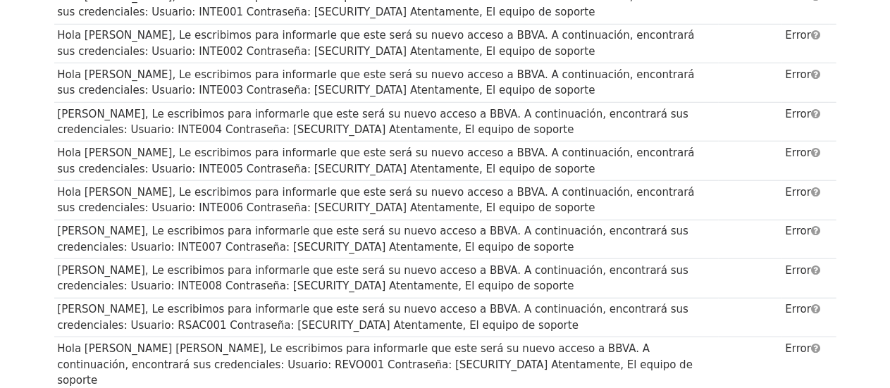
click at [116, 109] on font "Hola LESLIE CRUZ, Le escribimos para informarle que este será su nuevo acceso a…" at bounding box center [372, 122] width 631 height 29
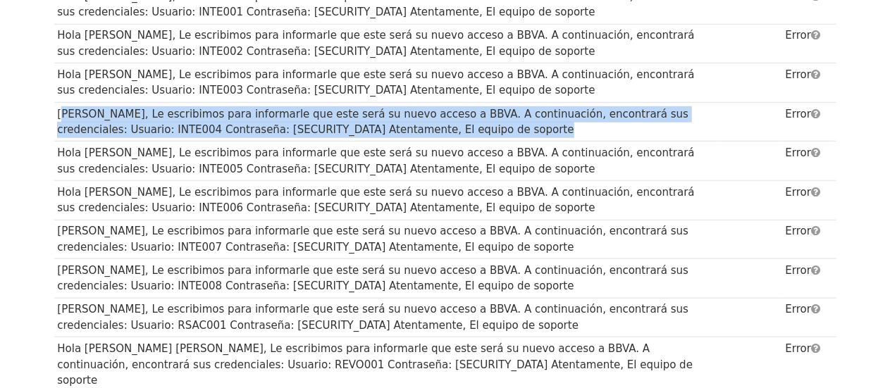
click at [116, 109] on font "Hola LESLIE CRUZ, Le escribimos para informarle que este será su nuevo acceso a…" at bounding box center [372, 122] width 631 height 29
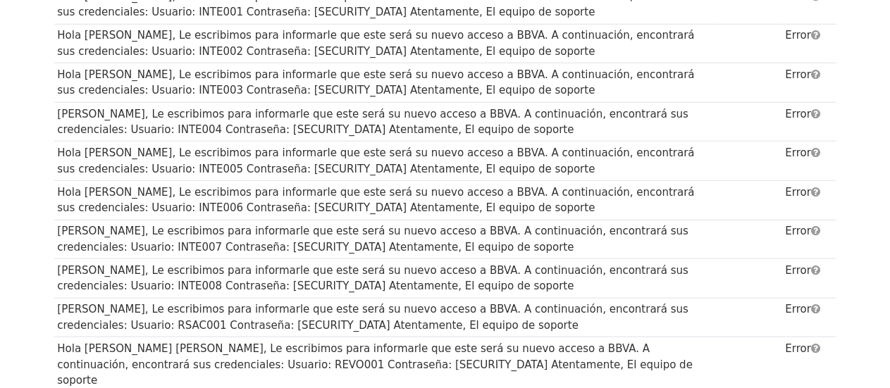
click at [113, 147] on font "Hola LIZ BAZAURI, Le escribimos para informarle que este será su nuevo acceso a…" at bounding box center [375, 161] width 637 height 29
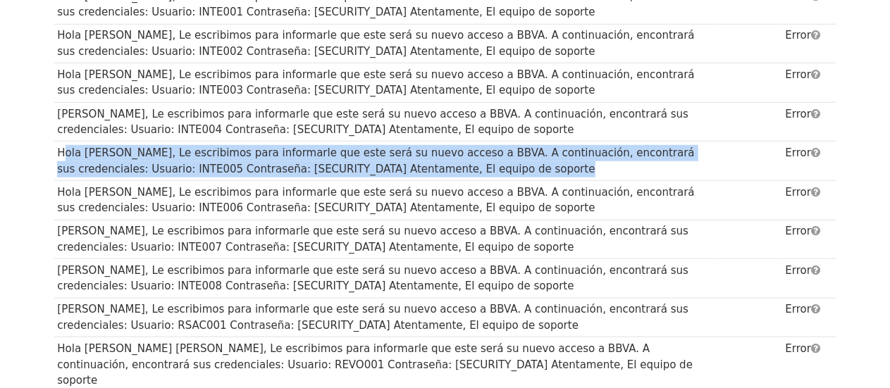
click at [113, 147] on font "Hola LIZ BAZAURI, Le escribimos para informarle que este será su nuevo acceso a…" at bounding box center [375, 161] width 637 height 29
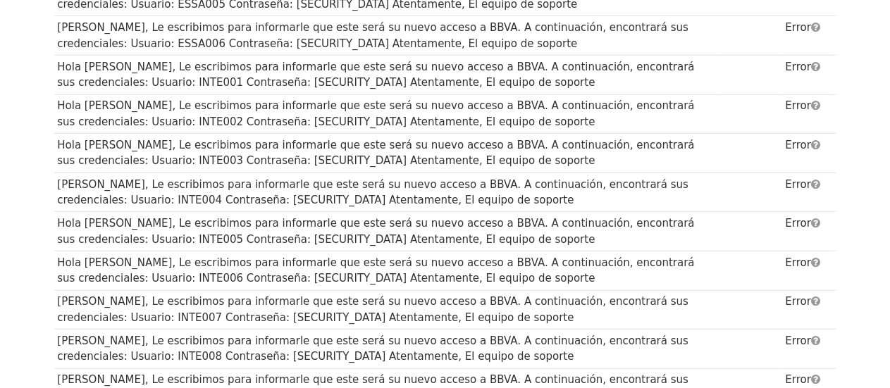
click at [125, 258] on font "Hola MARIA ELIZABETH MANRIQUE, Le escribimos para informarle que este será su n…" at bounding box center [375, 270] width 637 height 29
click at [125, 257] on font "Hola MARIA ELIZABETH MANRIQUE, Le escribimos para informarle que este será su n…" at bounding box center [375, 270] width 637 height 29
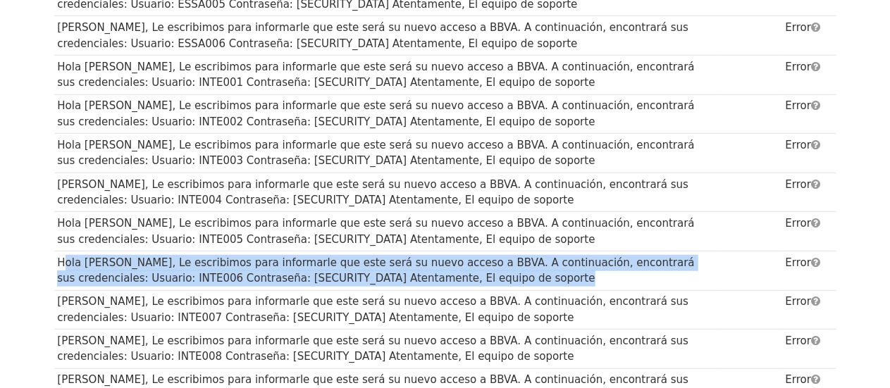
click at [125, 257] on font "Hola MARIA ELIZABETH MANRIQUE, Le escribimos para informarle que este será su n…" at bounding box center [375, 270] width 637 height 29
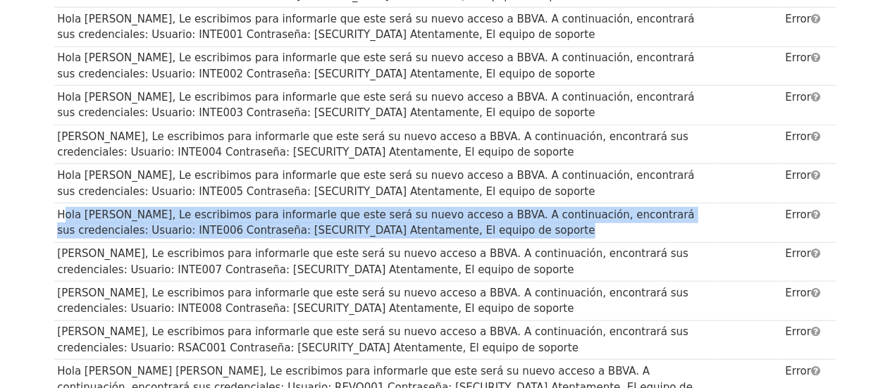
scroll to position [564, 0]
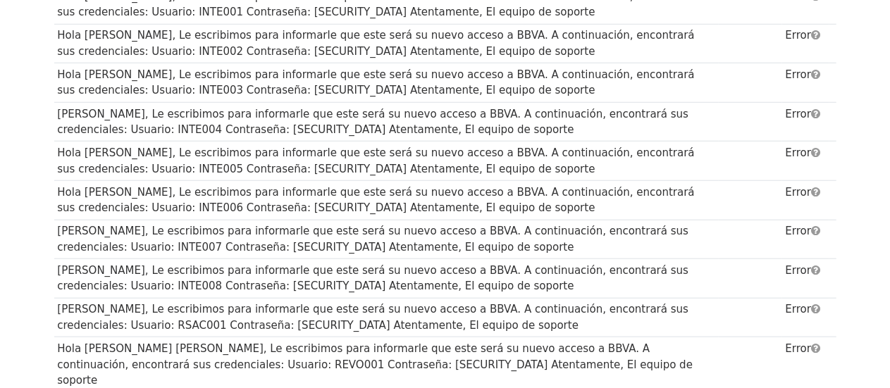
click at [142, 225] on font "Hola DANIEL ANTONIO PEREZ, Le escribimos para informarle que este será su nuevo…" at bounding box center [372, 239] width 631 height 29
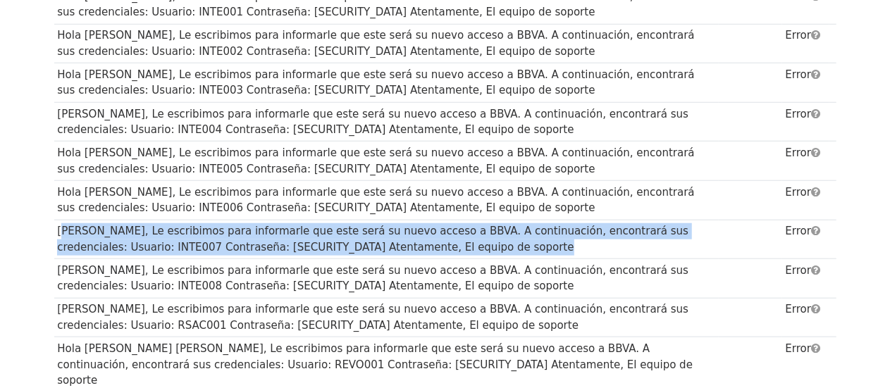
click at [142, 225] on font "Hola DANIEL ANTONIO PEREZ, Le escribimos para informarle que este será su nuevo…" at bounding box center [372, 239] width 631 height 29
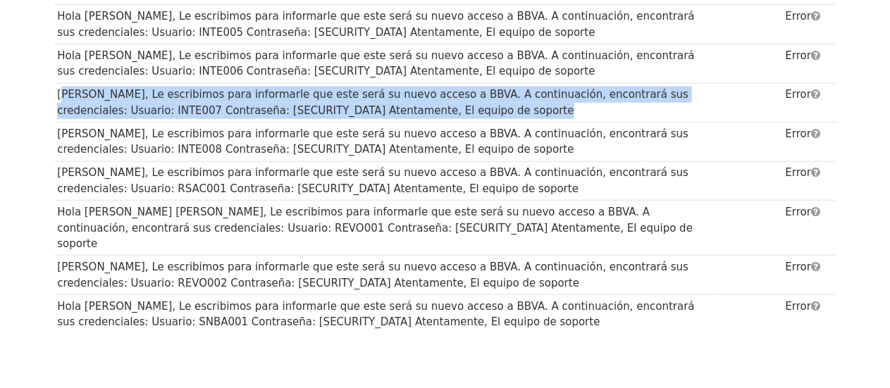
scroll to position [704, 0]
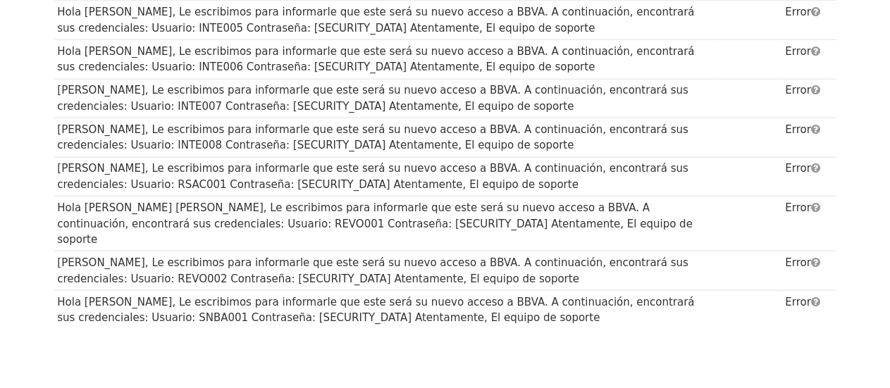
click at [157, 125] on font "Hola CARLOS AUGUSTO CASTILLO, Le escribimos para informarle que este será su nu…" at bounding box center [372, 137] width 631 height 29
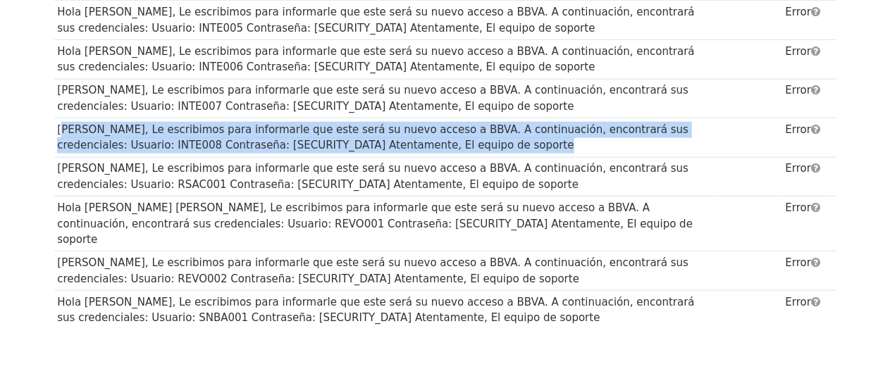
click at [157, 125] on font "Hola CARLOS AUGUSTO CASTILLO, Le escribimos para informarle que este será su nu…" at bounding box center [372, 137] width 631 height 29
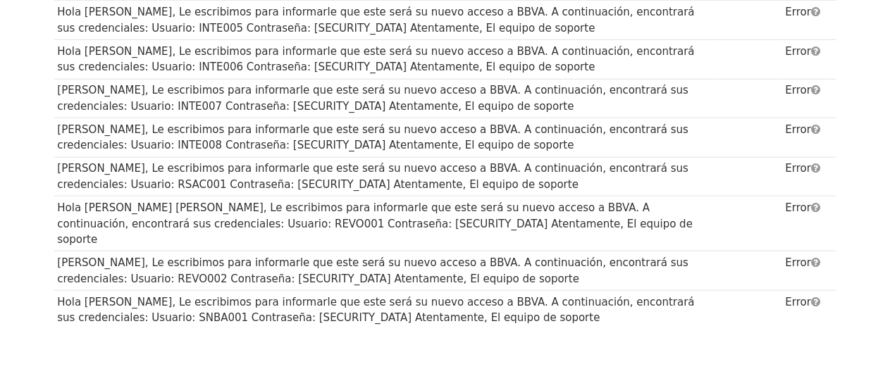
click at [133, 162] on font "Hola FIORELA CASTILLO, Le escribimos para informarle que este será su nuevo acc…" at bounding box center [372, 176] width 631 height 29
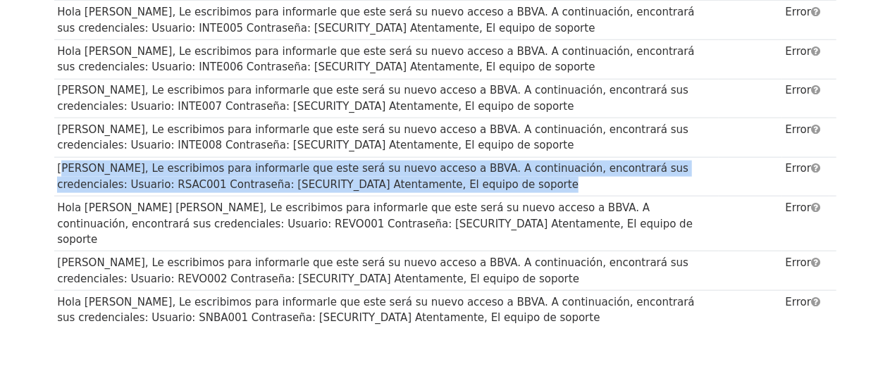
click at [133, 162] on font "Hola FIORELA CASTILLO, Le escribimos para informarle que este será su nuevo acc…" at bounding box center [372, 176] width 631 height 29
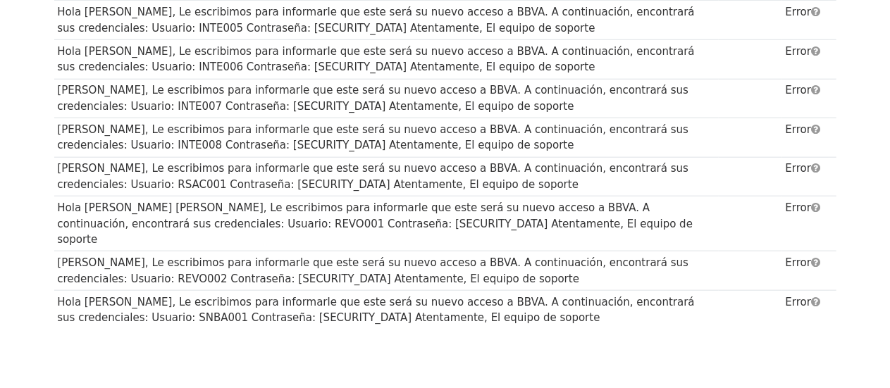
click at [104, 206] on font "Hola BRYAN GABRIEL ALBERTO LEZCANO, Le escribimos para informarle que este será…" at bounding box center [374, 223] width 635 height 44
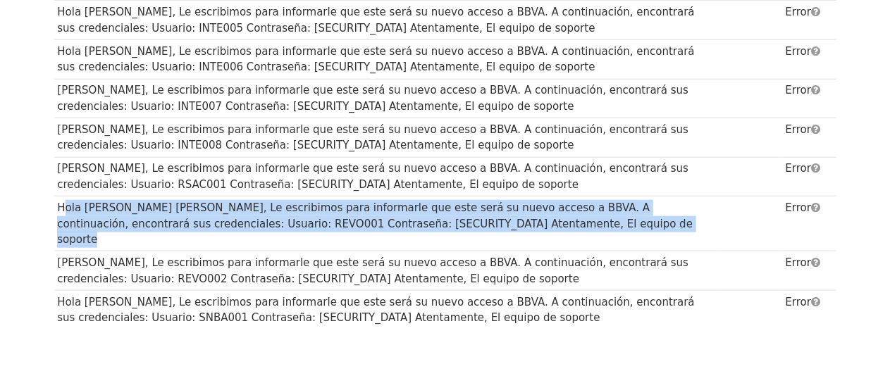
click at [104, 206] on font "Hola BRYAN GABRIEL ALBERTO LEZCANO, Le escribimos para informarle que este será…" at bounding box center [374, 223] width 635 height 44
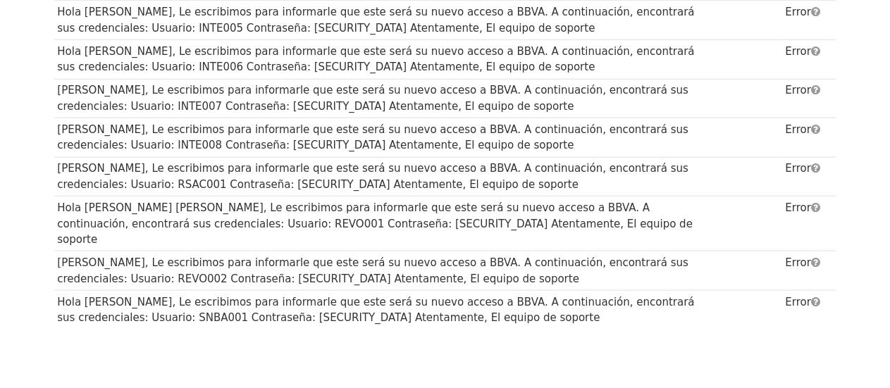
click at [114, 256] on font "Hola YULIANA CCORAHUA, Le escribimos para informarle que este será su nuevo acc…" at bounding box center [372, 270] width 631 height 29
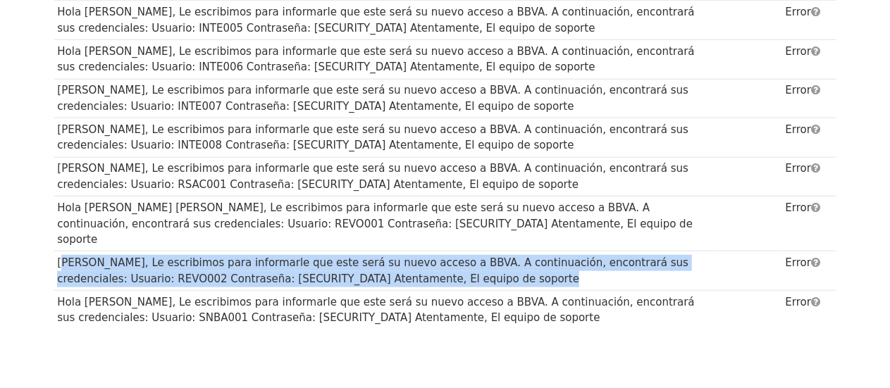
click at [114, 256] on font "Hola YULIANA CCORAHUA, Le escribimos para informarle que este será su nuevo acc…" at bounding box center [372, 270] width 631 height 29
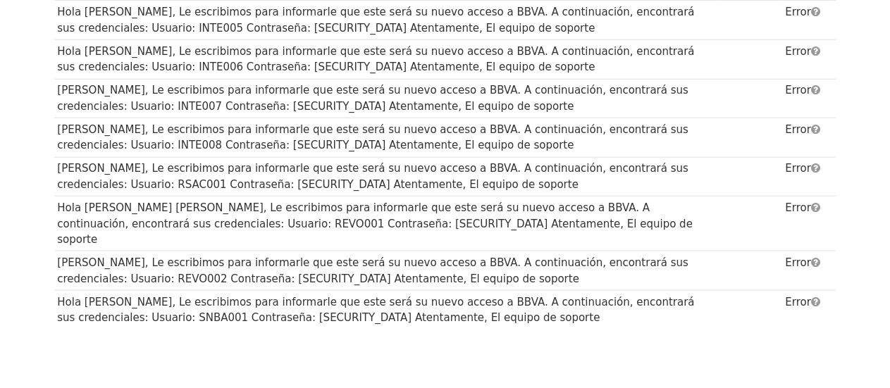
click at [108, 296] on font "Hola NATHALY MILAGROS JIMENEZ, Le escribimos para informarle que este será su n…" at bounding box center [375, 310] width 637 height 29
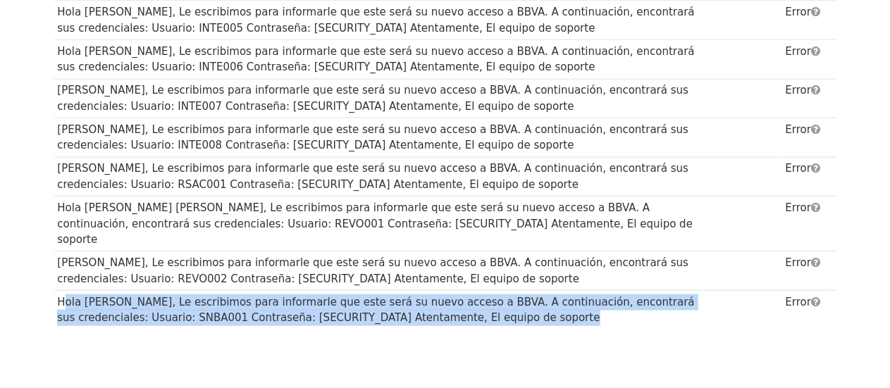
click at [108, 296] on font "Hola NATHALY MILAGROS JIMENEZ, Le escribimos para informarle que este será su n…" at bounding box center [375, 310] width 637 height 29
